Goal: Transaction & Acquisition: Purchase product/service

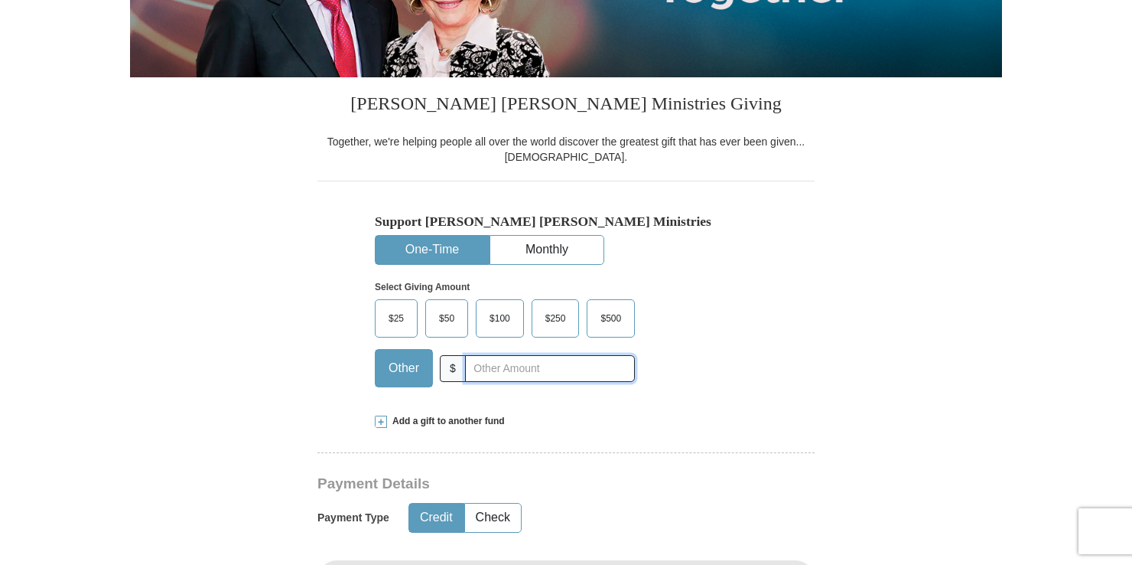
click at [536, 363] on input "text" at bounding box center [550, 368] width 170 height 27
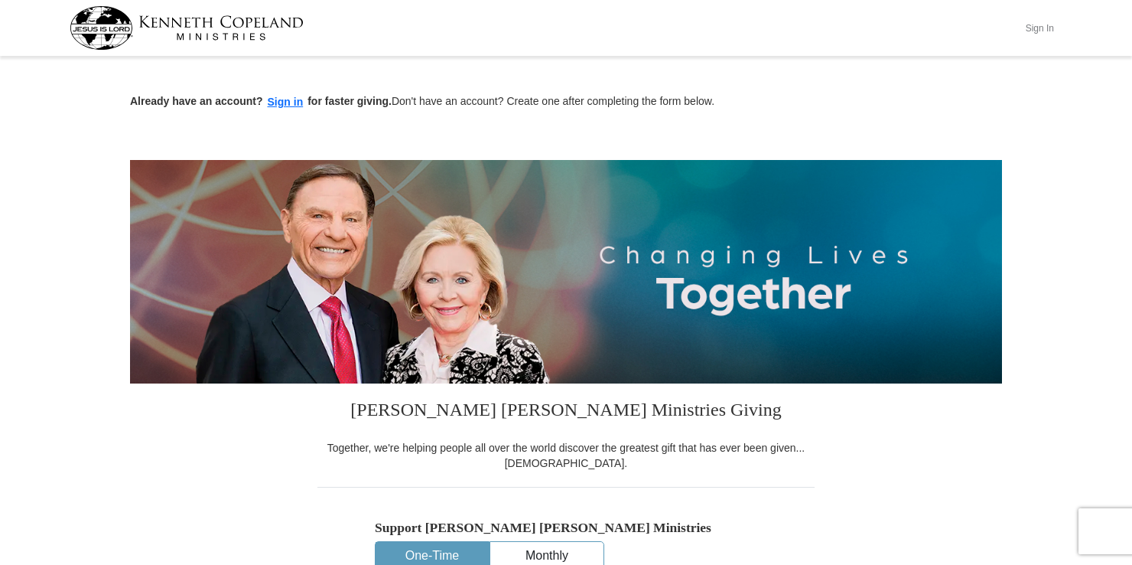
drag, startPoint x: 1037, startPoint y: 24, endPoint x: 1025, endPoint y: 24, distance: 11.5
click at [1038, 24] on button "Sign In" at bounding box center [1040, 28] width 46 height 24
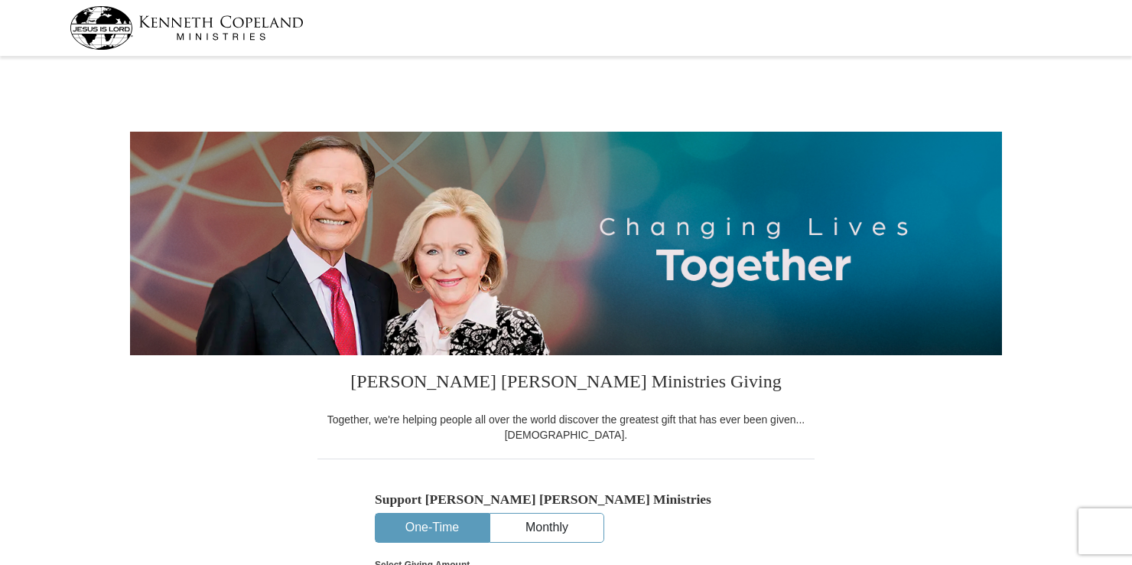
select select "TN"
click at [817, 38] on div at bounding box center [567, 28] width 994 height 56
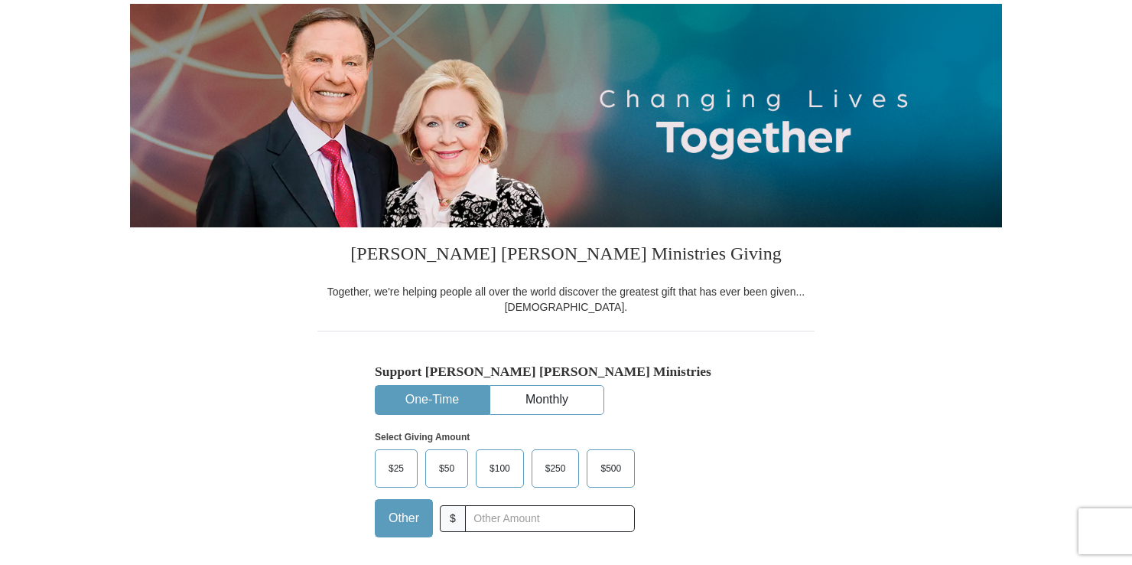
scroll to position [153, 0]
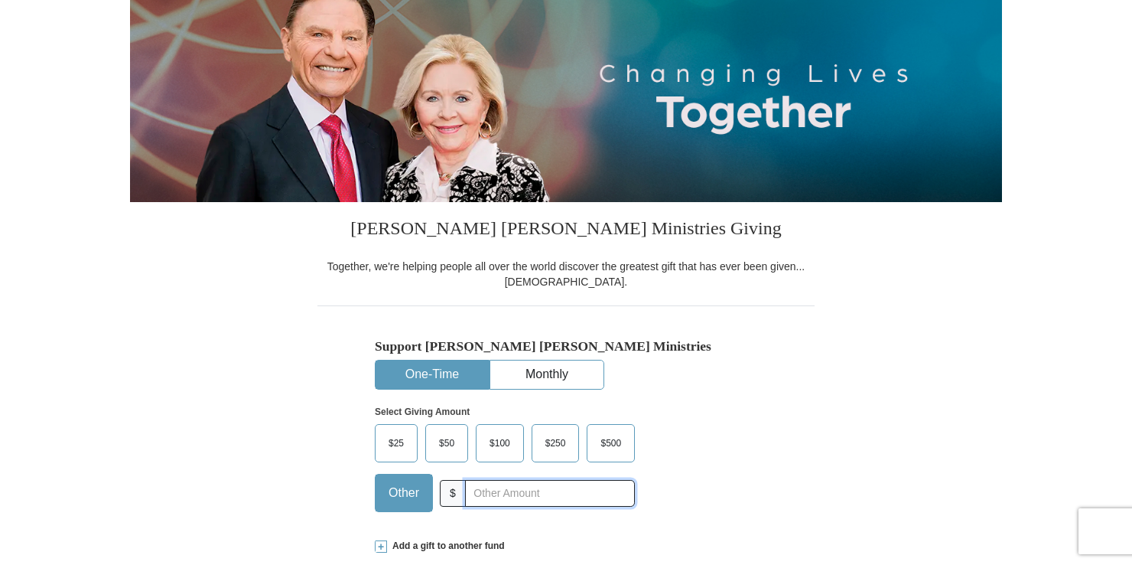
click at [569, 494] on input "text" at bounding box center [550, 493] width 170 height 27
type input "180.00"
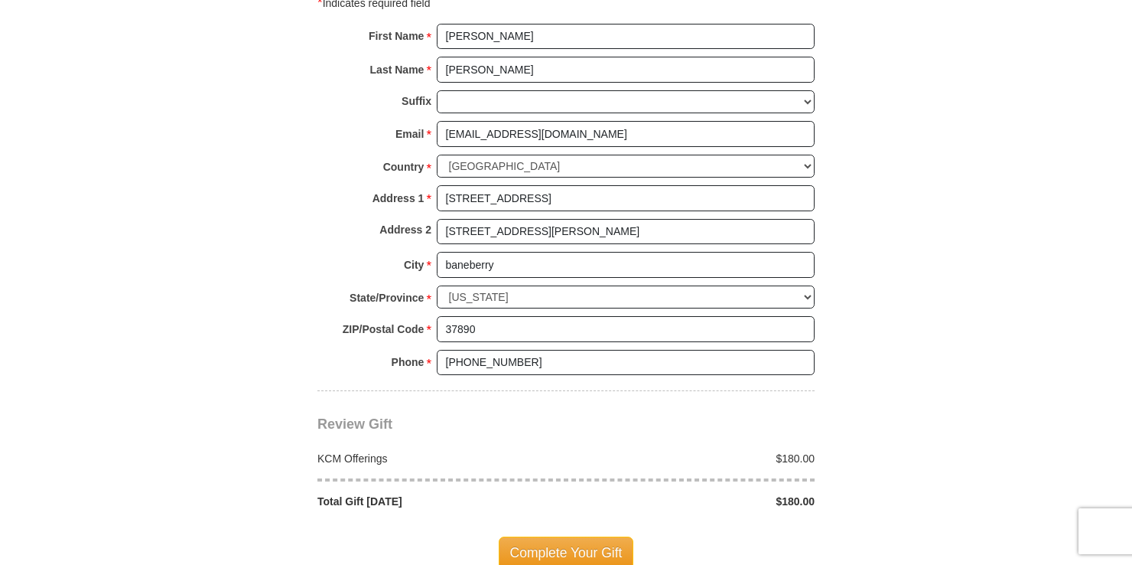
scroll to position [1071, 0]
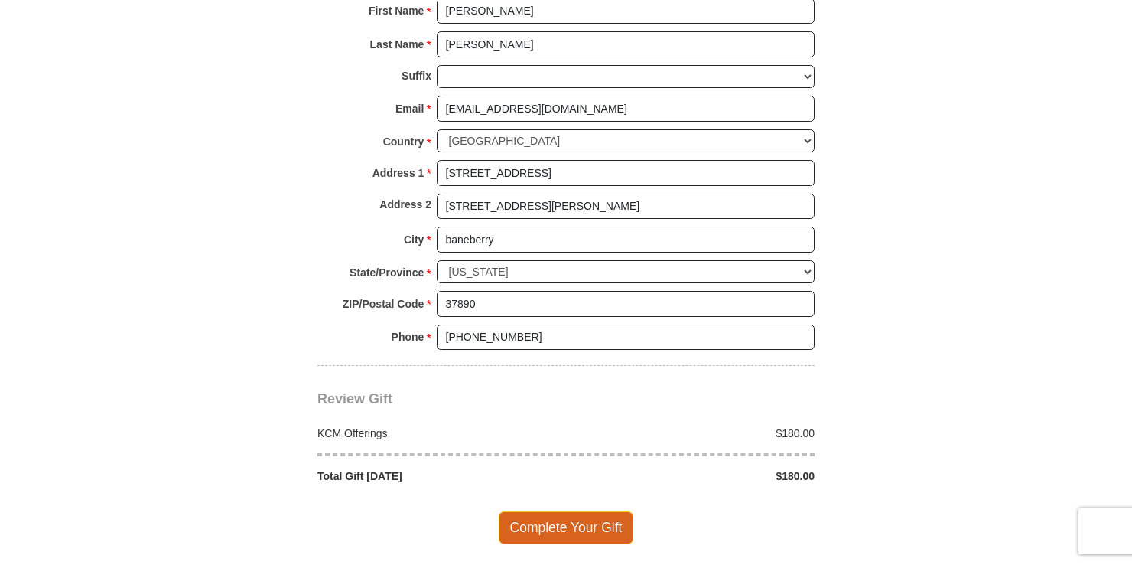
drag, startPoint x: 563, startPoint y: 515, endPoint x: 563, endPoint y: 507, distance: 8.4
click at [563, 514] on span "Complete Your Gift" at bounding box center [566, 527] width 135 height 32
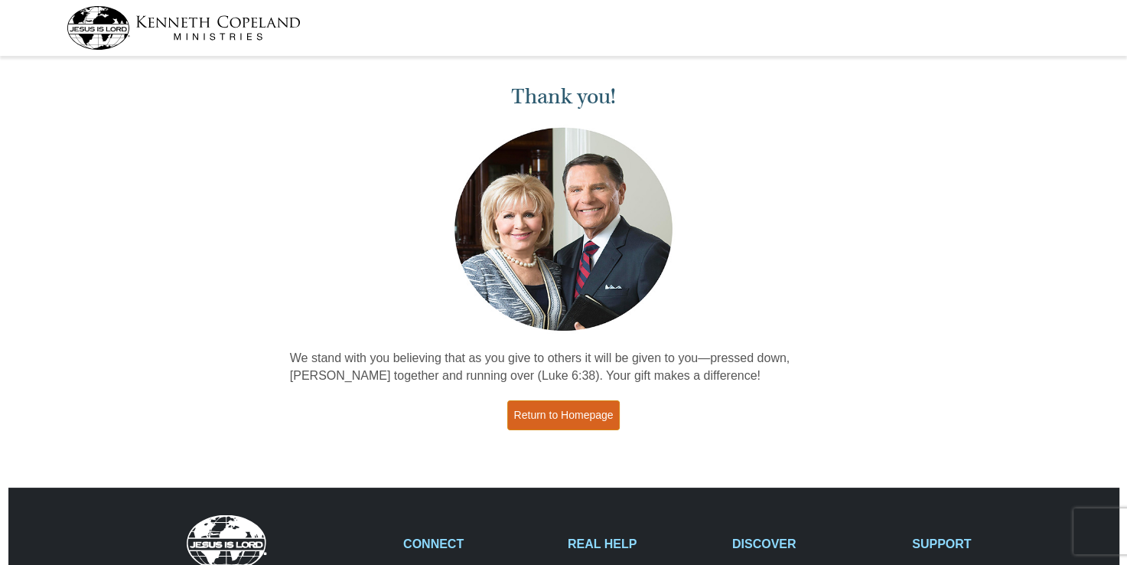
click at [609, 409] on link "Return to Homepage" at bounding box center [563, 415] width 113 height 30
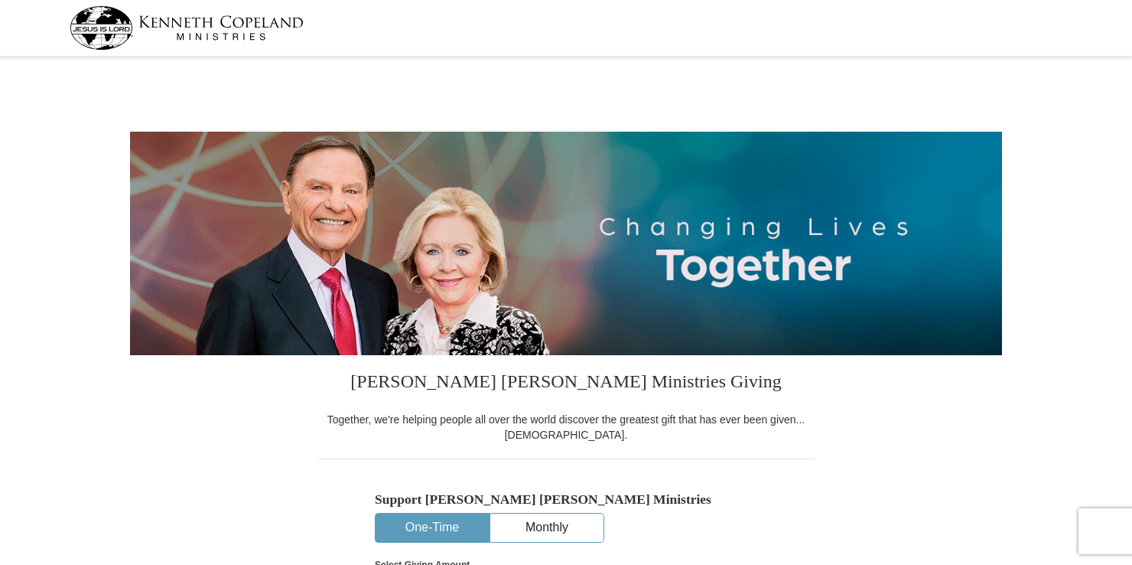
select select "TN"
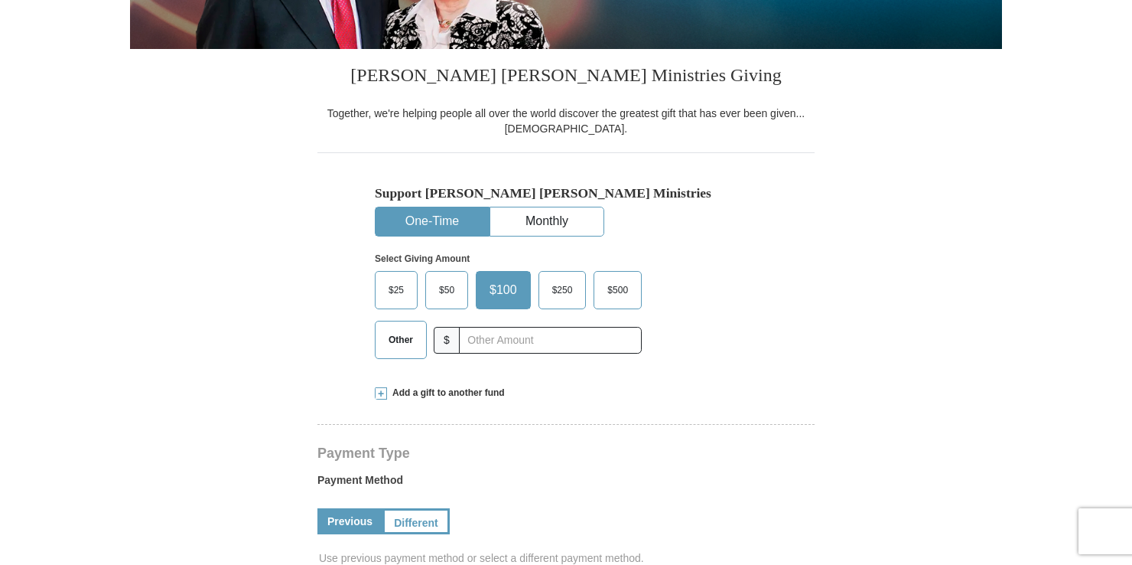
click at [419, 335] on span "Other" at bounding box center [401, 339] width 40 height 23
click at [0, 0] on input "Other" at bounding box center [0, 0] width 0 height 0
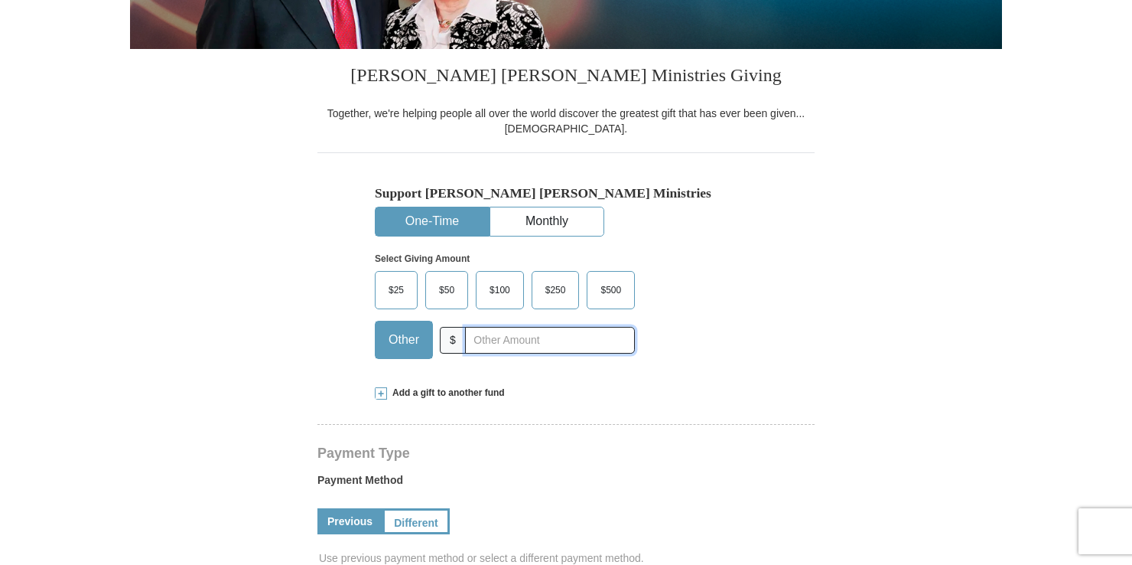
click at [487, 341] on input "text" at bounding box center [550, 340] width 170 height 27
type input "180.00"
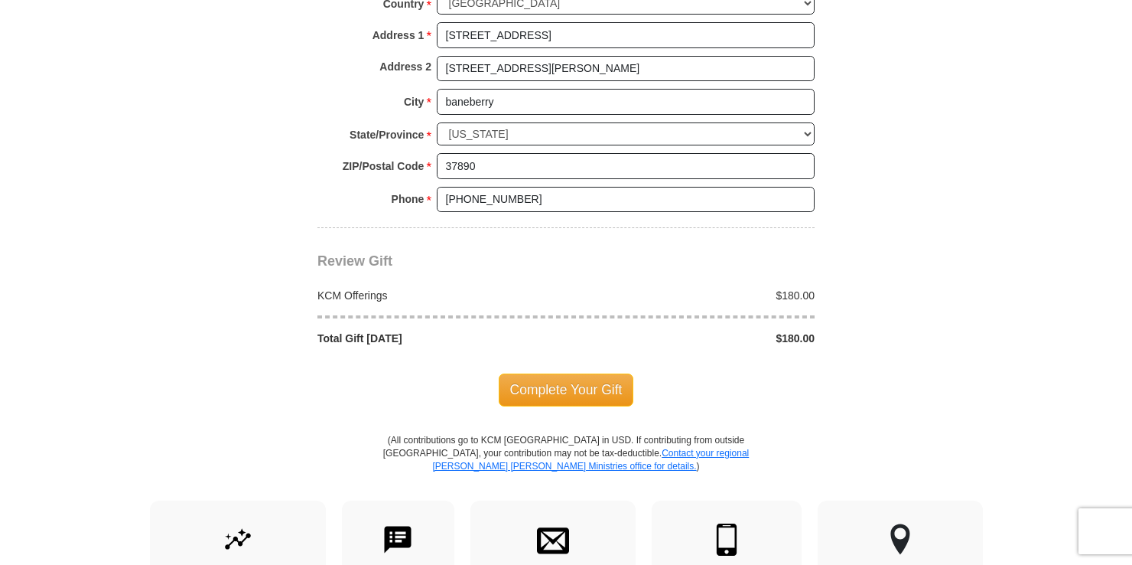
scroll to position [1224, 0]
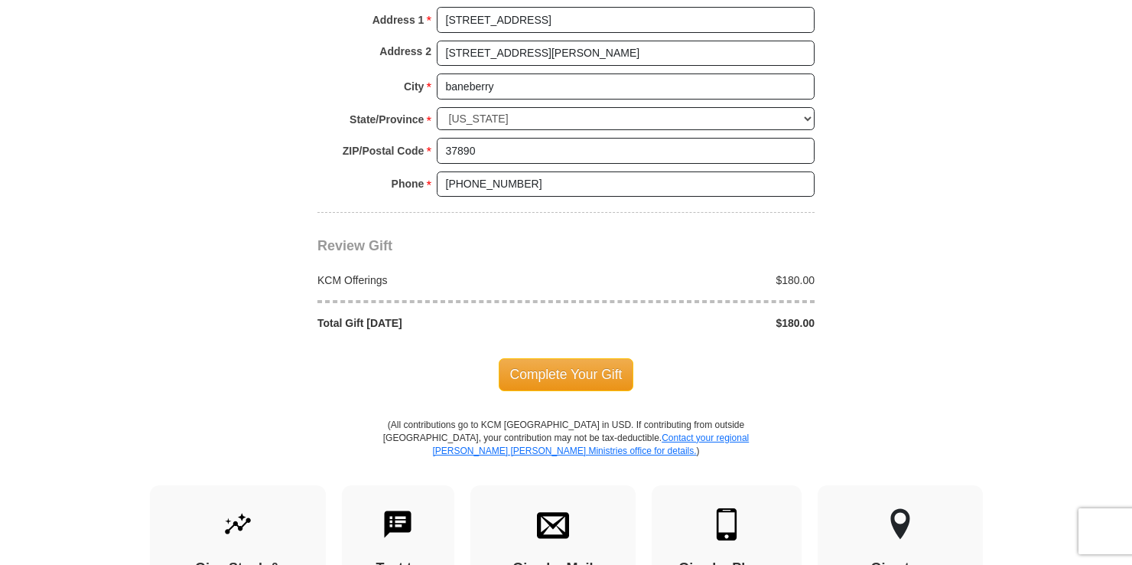
click at [588, 364] on span "Complete Your Gift" at bounding box center [566, 374] width 135 height 32
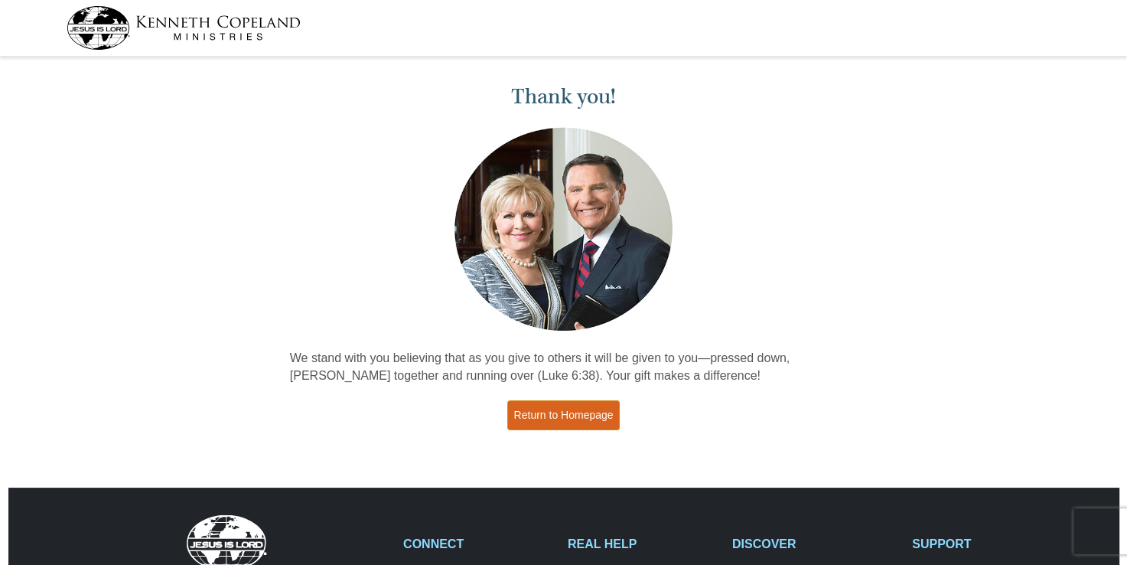
click at [558, 416] on link "Return to Homepage" at bounding box center [563, 415] width 113 height 30
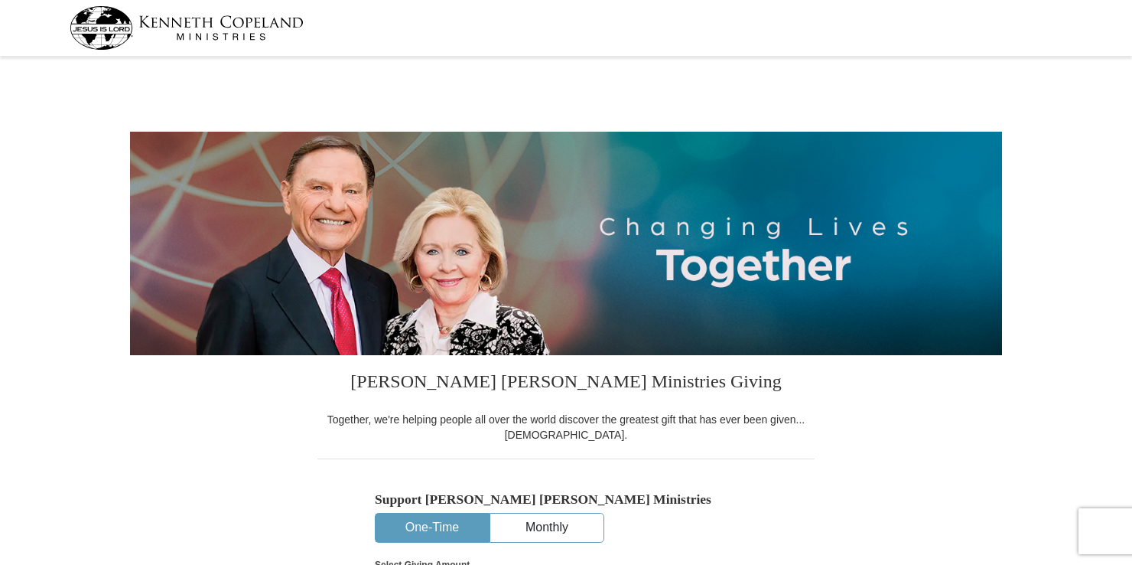
select select "TN"
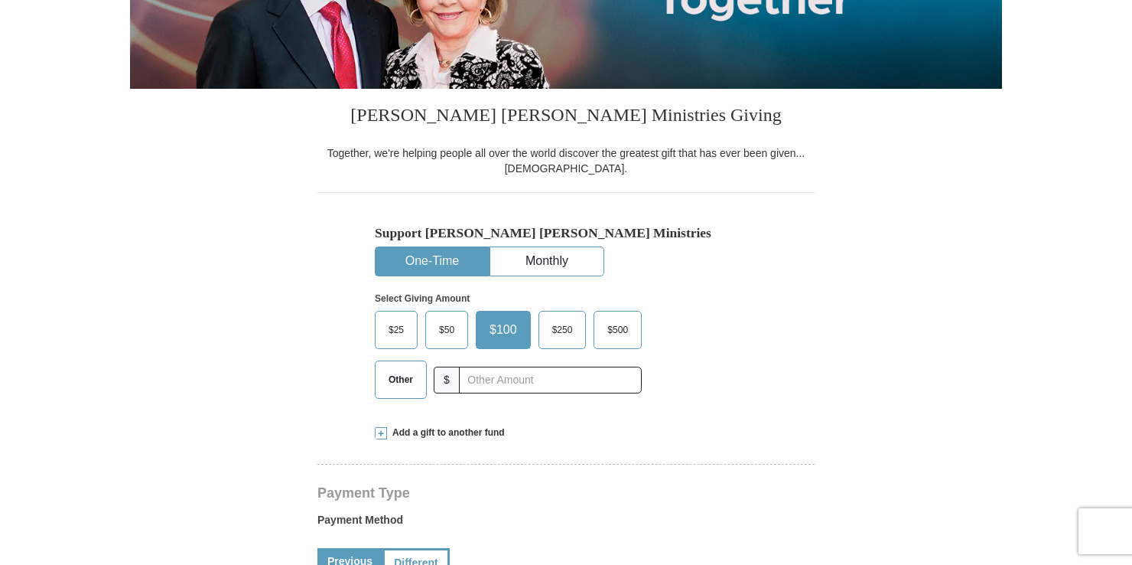
scroll to position [306, 0]
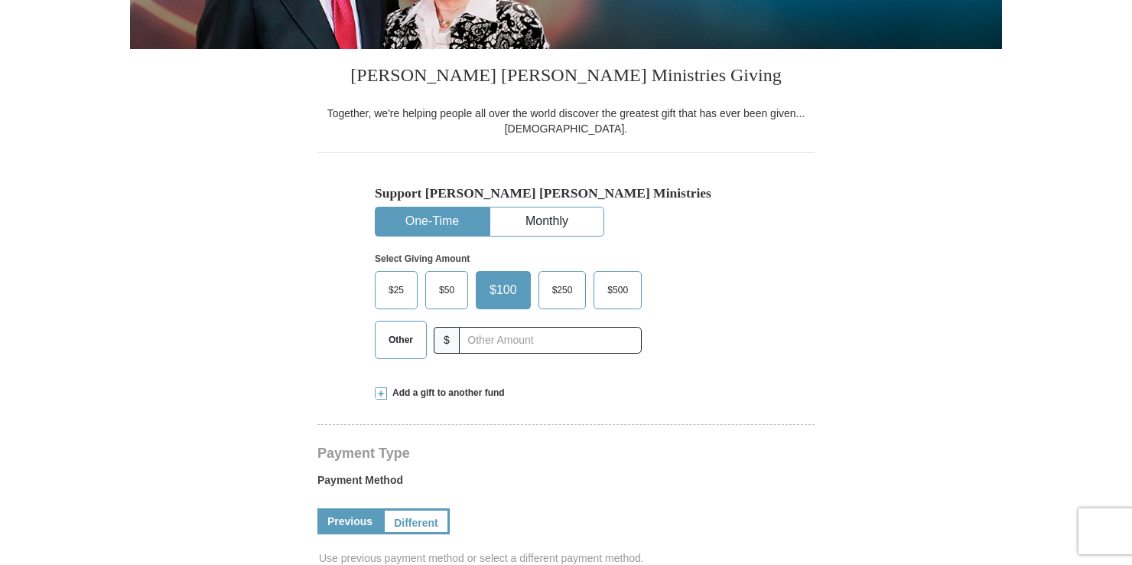
click at [409, 340] on span "Other" at bounding box center [401, 339] width 40 height 23
click at [0, 0] on input "Other" at bounding box center [0, 0] width 0 height 0
click at [461, 392] on span "Add a gift to another fund" at bounding box center [446, 392] width 118 height 13
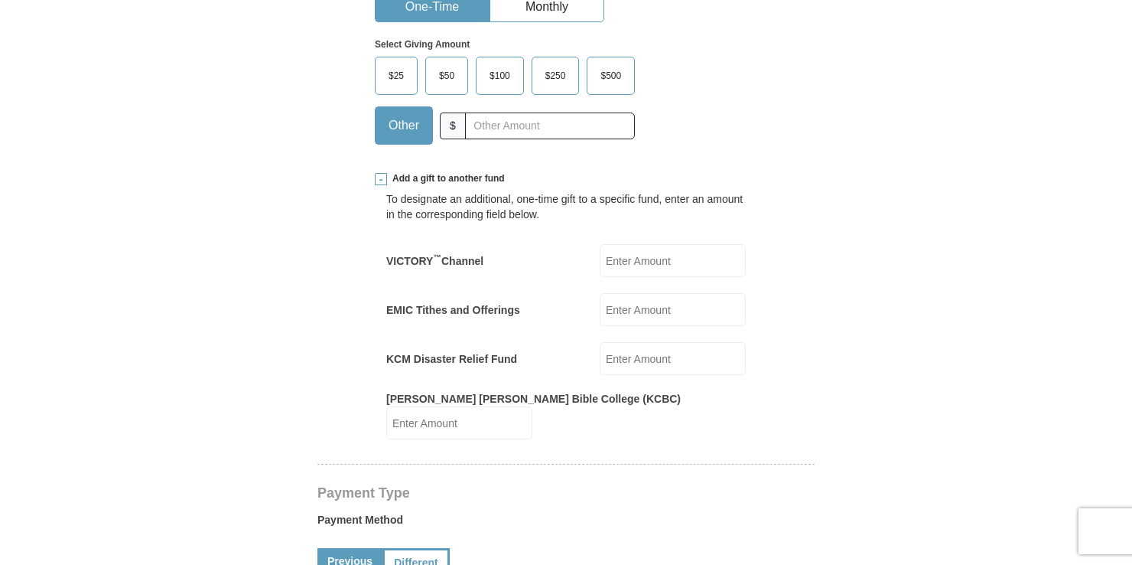
scroll to position [536, 0]
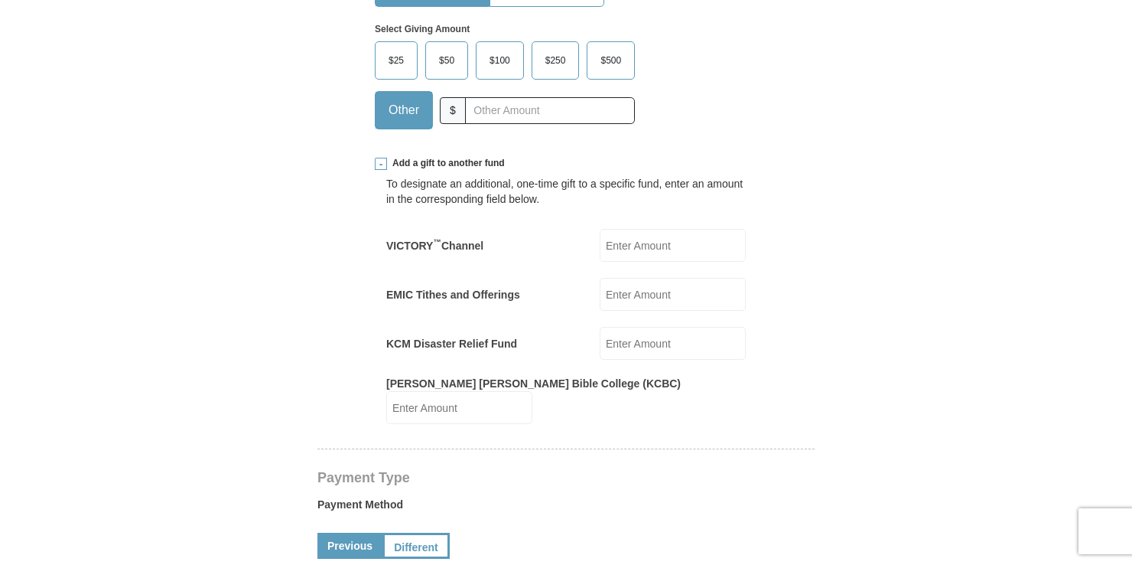
click at [634, 343] on input "KCM Disaster Relief Fund" at bounding box center [673, 343] width 146 height 33
type input "50.00"
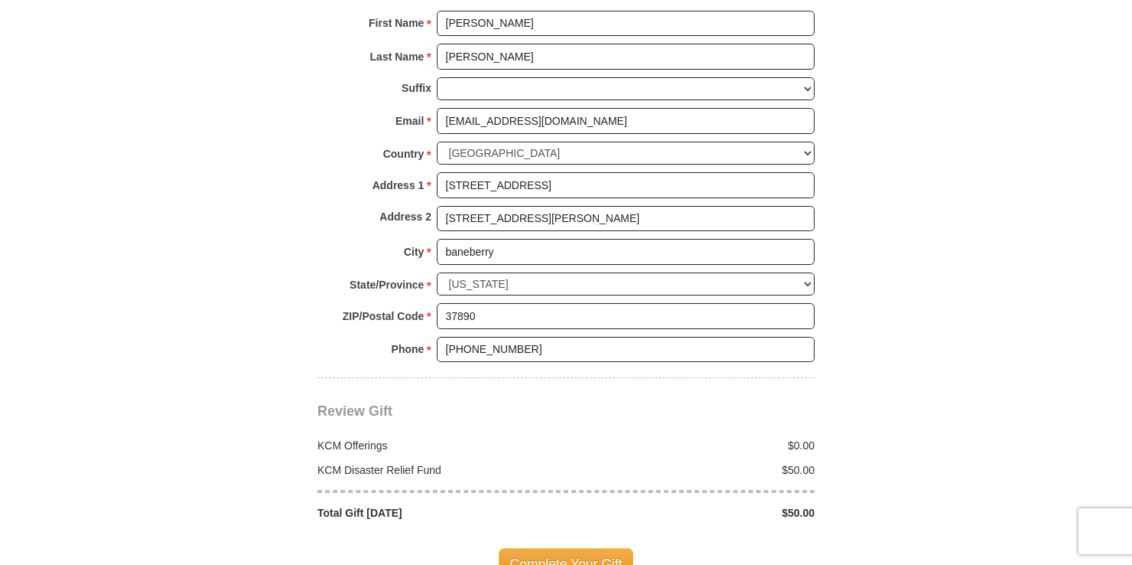
scroll to position [1454, 0]
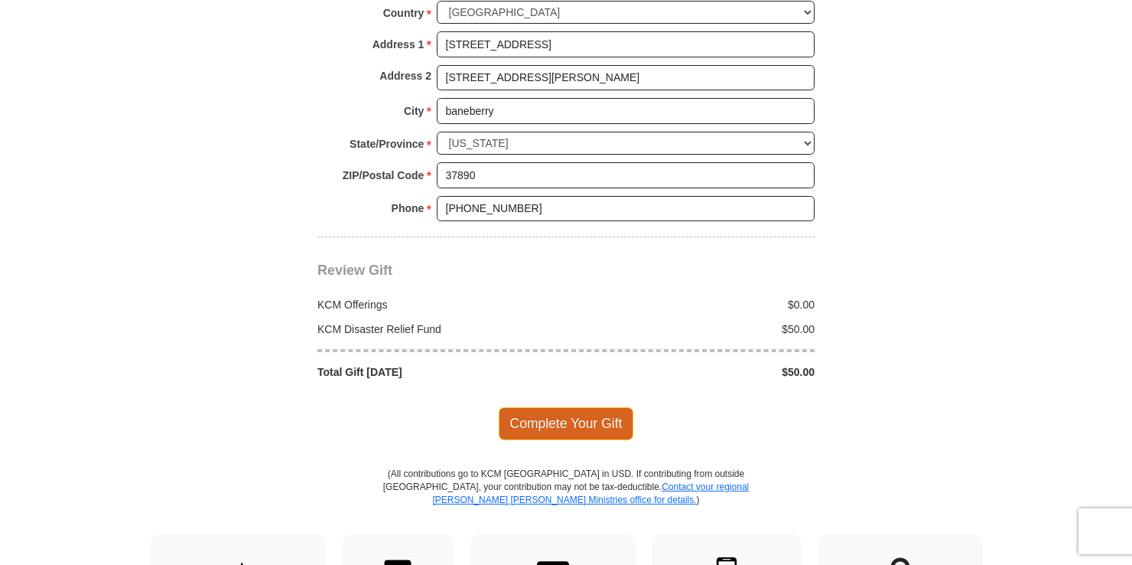
click at [616, 407] on span "Complete Your Gift" at bounding box center [566, 423] width 135 height 32
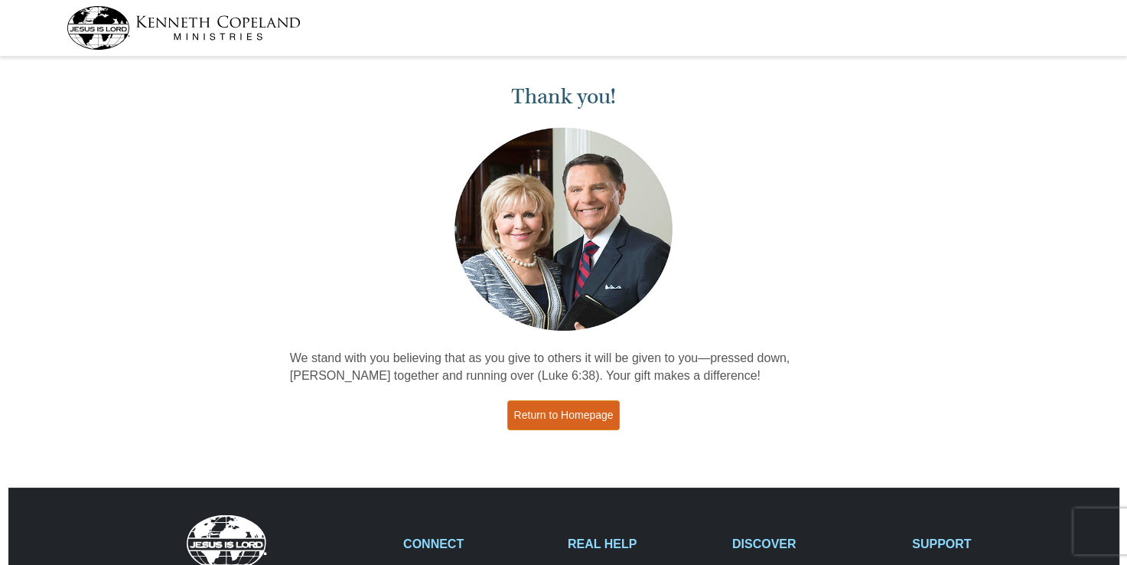
drag, startPoint x: 566, startPoint y: 411, endPoint x: 556, endPoint y: 407, distance: 10.7
click at [565, 411] on link "Return to Homepage" at bounding box center [563, 415] width 113 height 30
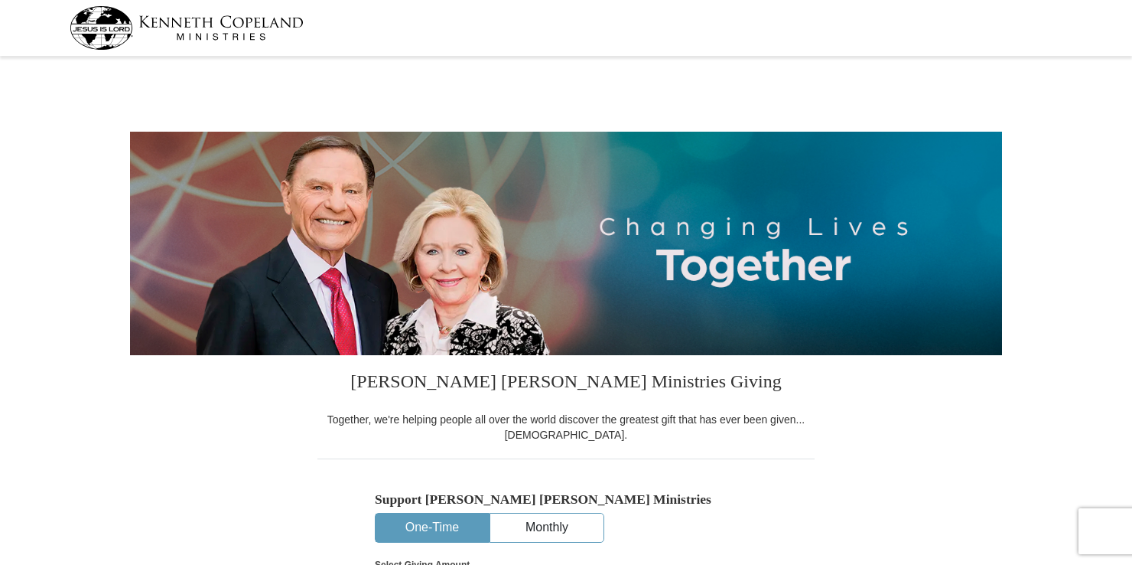
select select "TN"
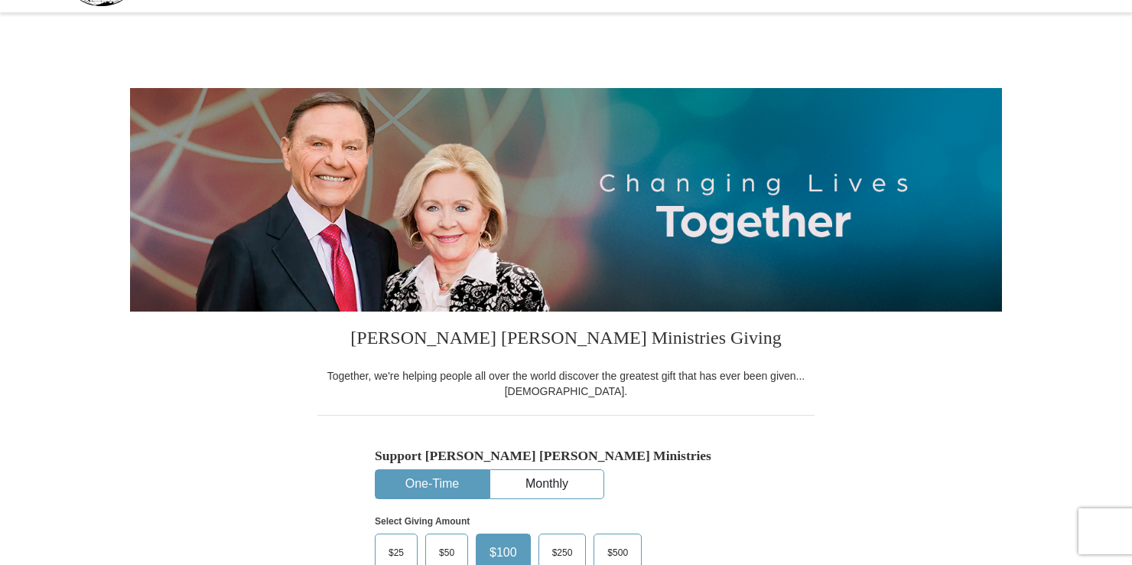
scroll to position [306, 0]
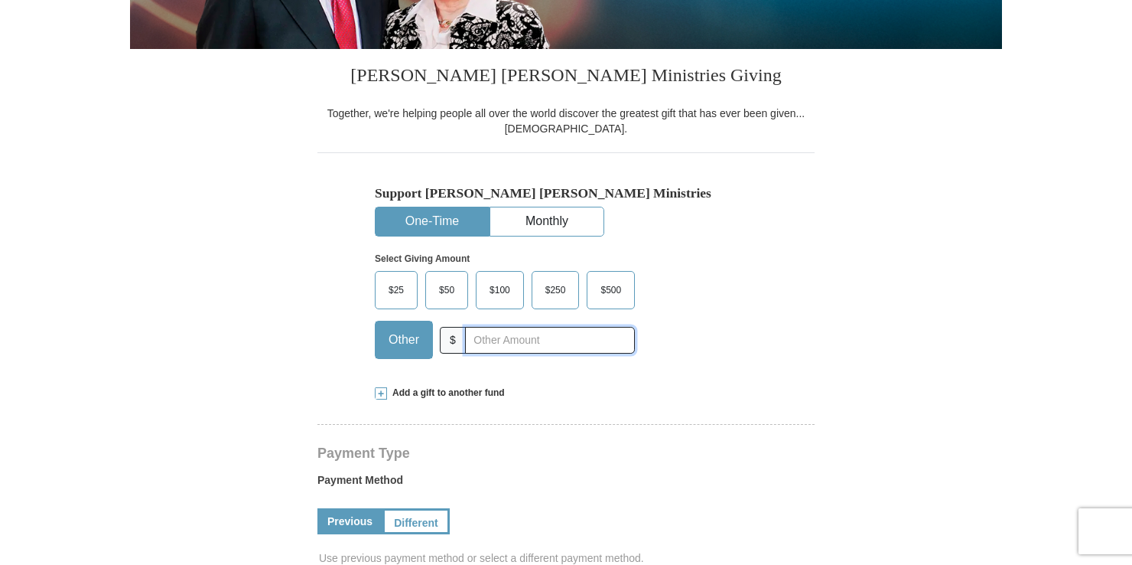
click at [487, 341] on input "text" at bounding box center [550, 340] width 170 height 27
type input "180.00"
type input "50.00"
type input "1"
click at [510, 338] on input "text" at bounding box center [550, 340] width 170 height 27
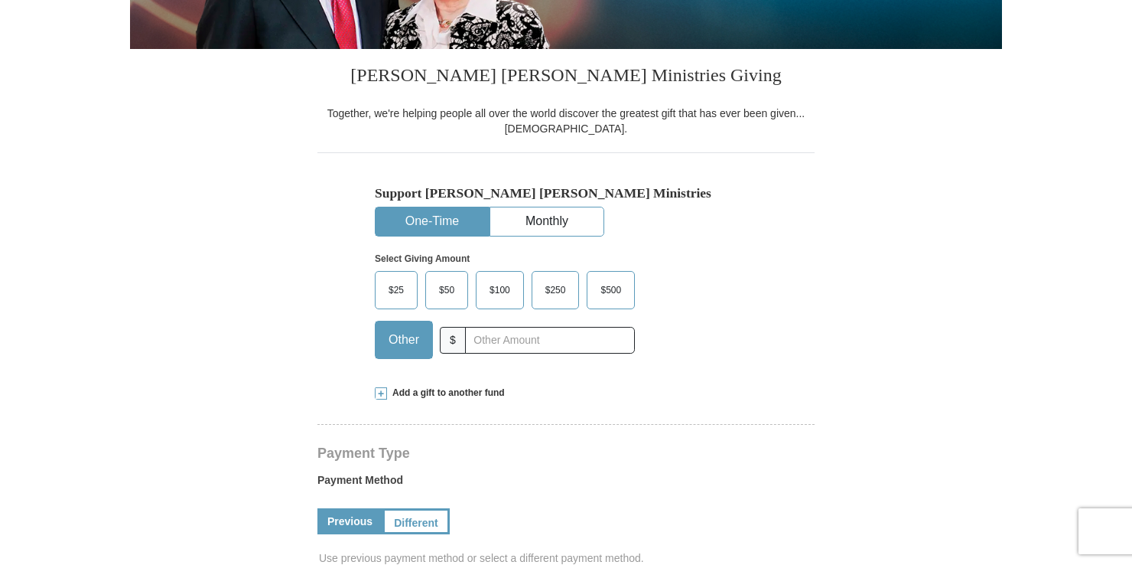
click at [455, 300] on span "$50" at bounding box center [447, 290] width 31 height 23
click at [0, 0] on input "$50" at bounding box center [0, 0] width 0 height 0
click at [679, 207] on div "Support Kenneth Copeland Ministries One-Time Monthly Select Giving Amount Amoun…" at bounding box center [566, 277] width 383 height 185
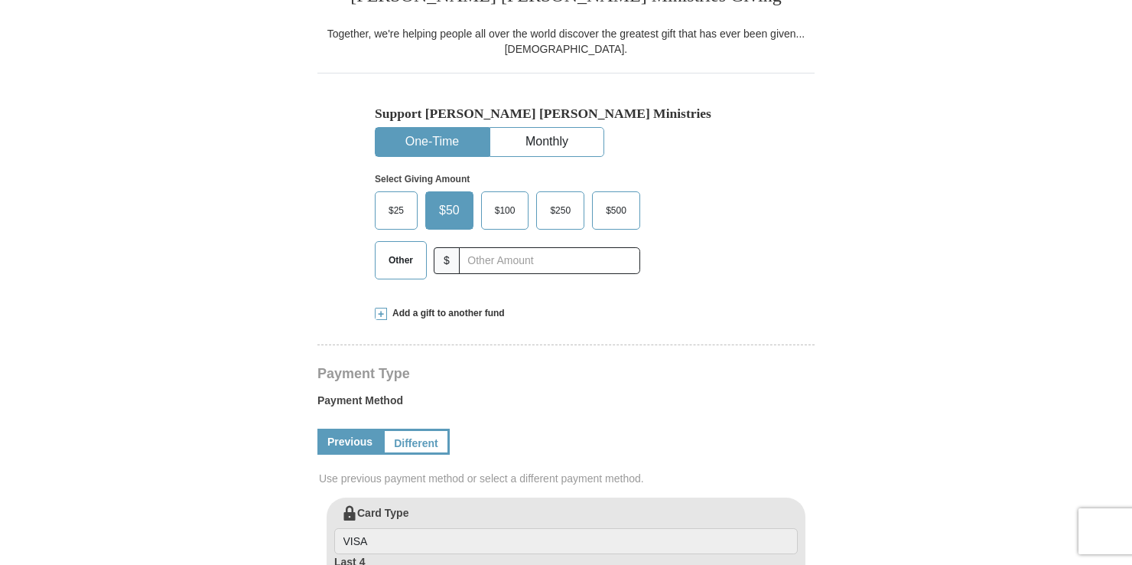
scroll to position [383, 0]
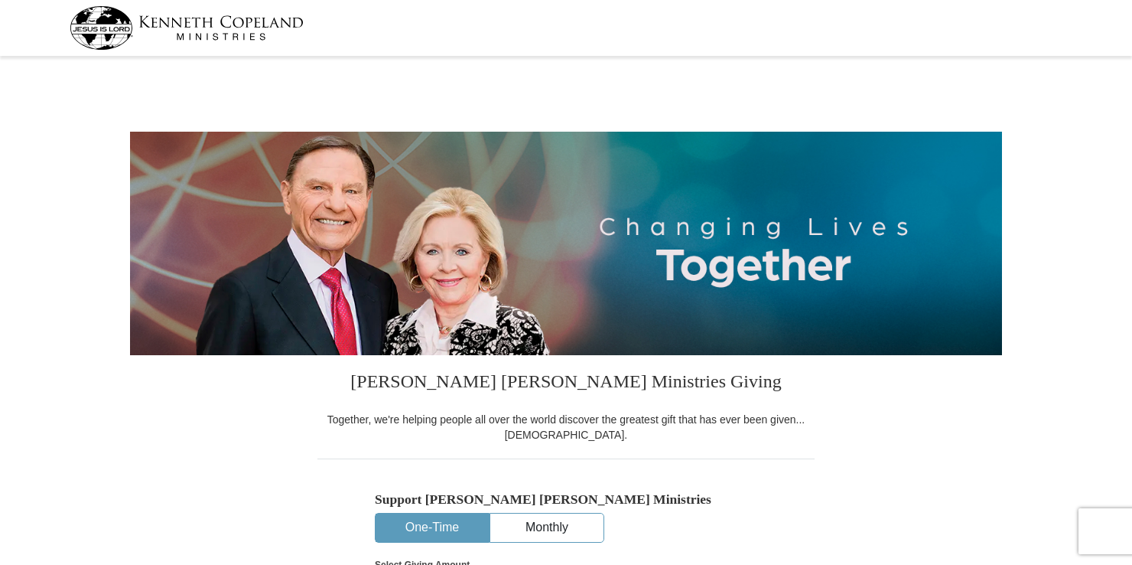
select select "TN"
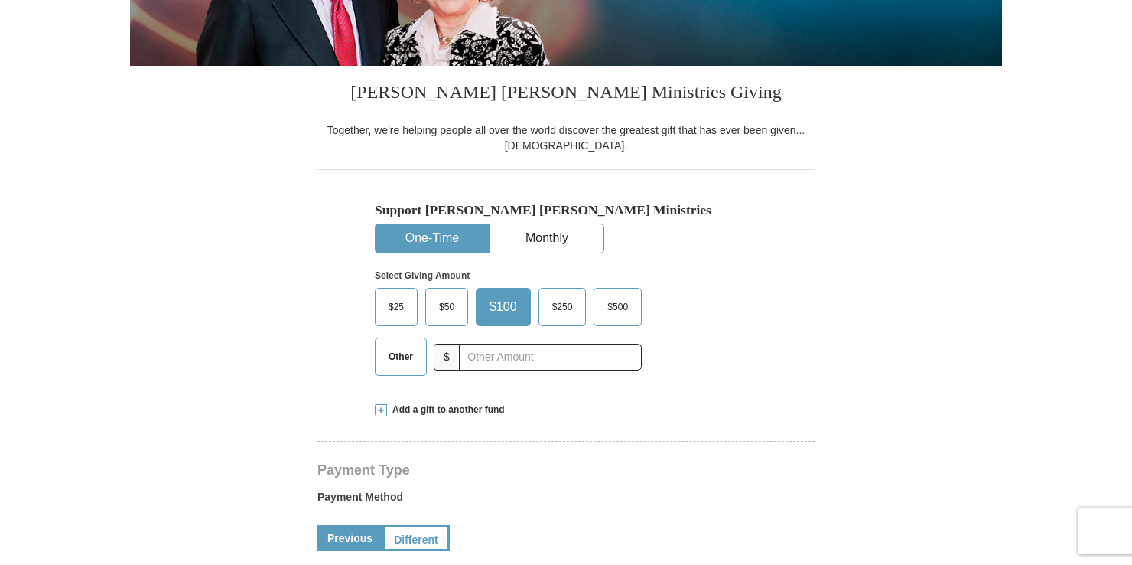
scroll to position [383, 0]
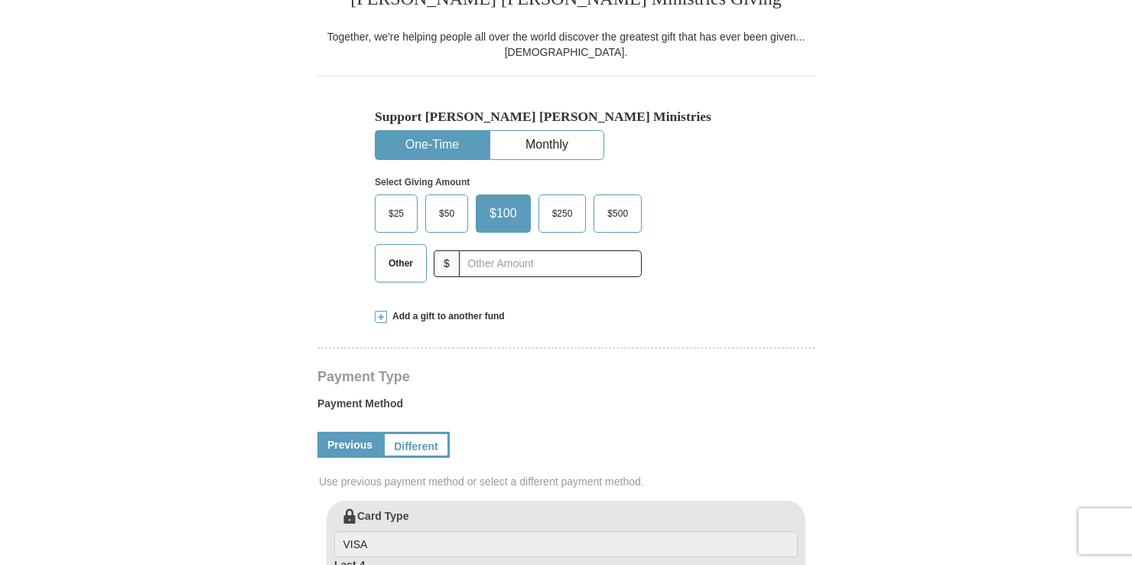
click at [396, 274] on span "Other" at bounding box center [401, 263] width 40 height 23
click at [0, 0] on input "Other" at bounding box center [0, 0] width 0 height 0
click at [404, 313] on span "Add a gift to another fund" at bounding box center [446, 316] width 118 height 13
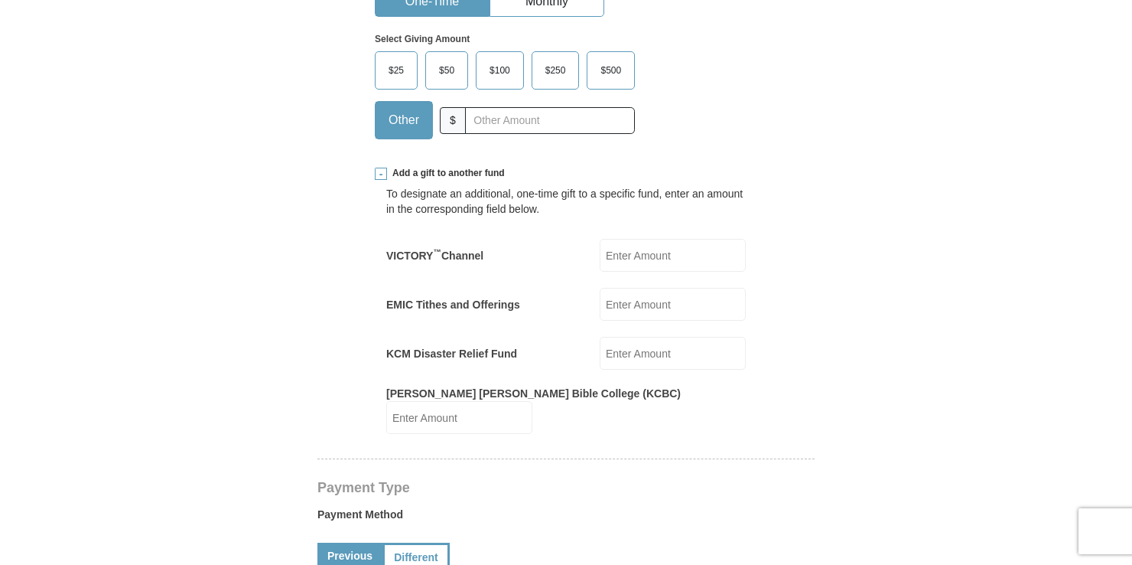
scroll to position [536, 0]
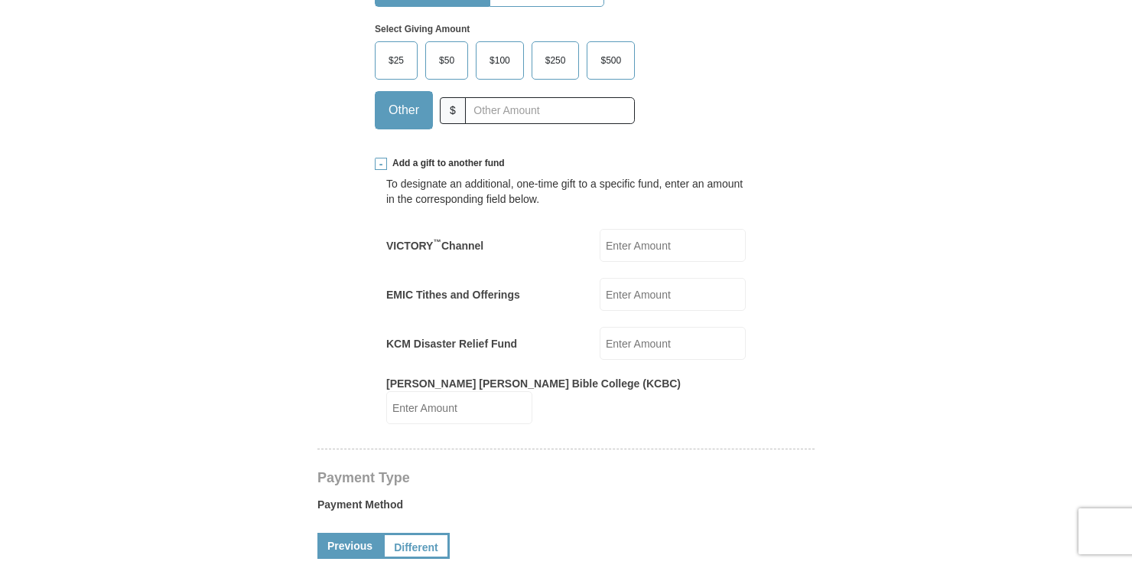
click at [627, 344] on input "KCM Disaster Relief Fund" at bounding box center [673, 343] width 146 height 33
type input "50.00"
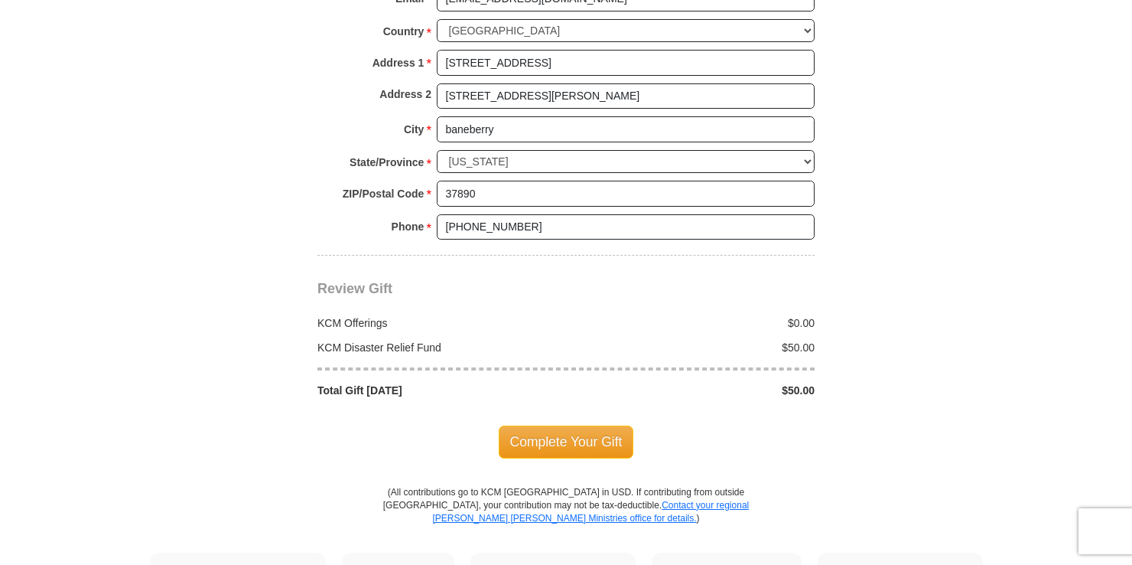
scroll to position [1454, 0]
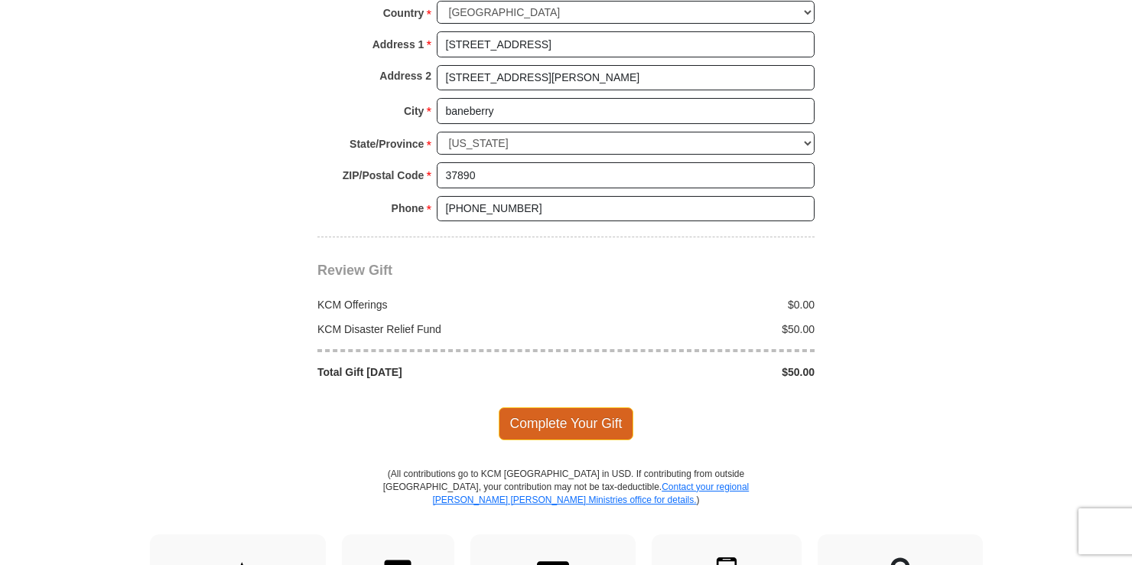
click at [555, 407] on span "Complete Your Gift" at bounding box center [566, 423] width 135 height 32
